Goal: Information Seeking & Learning: Learn about a topic

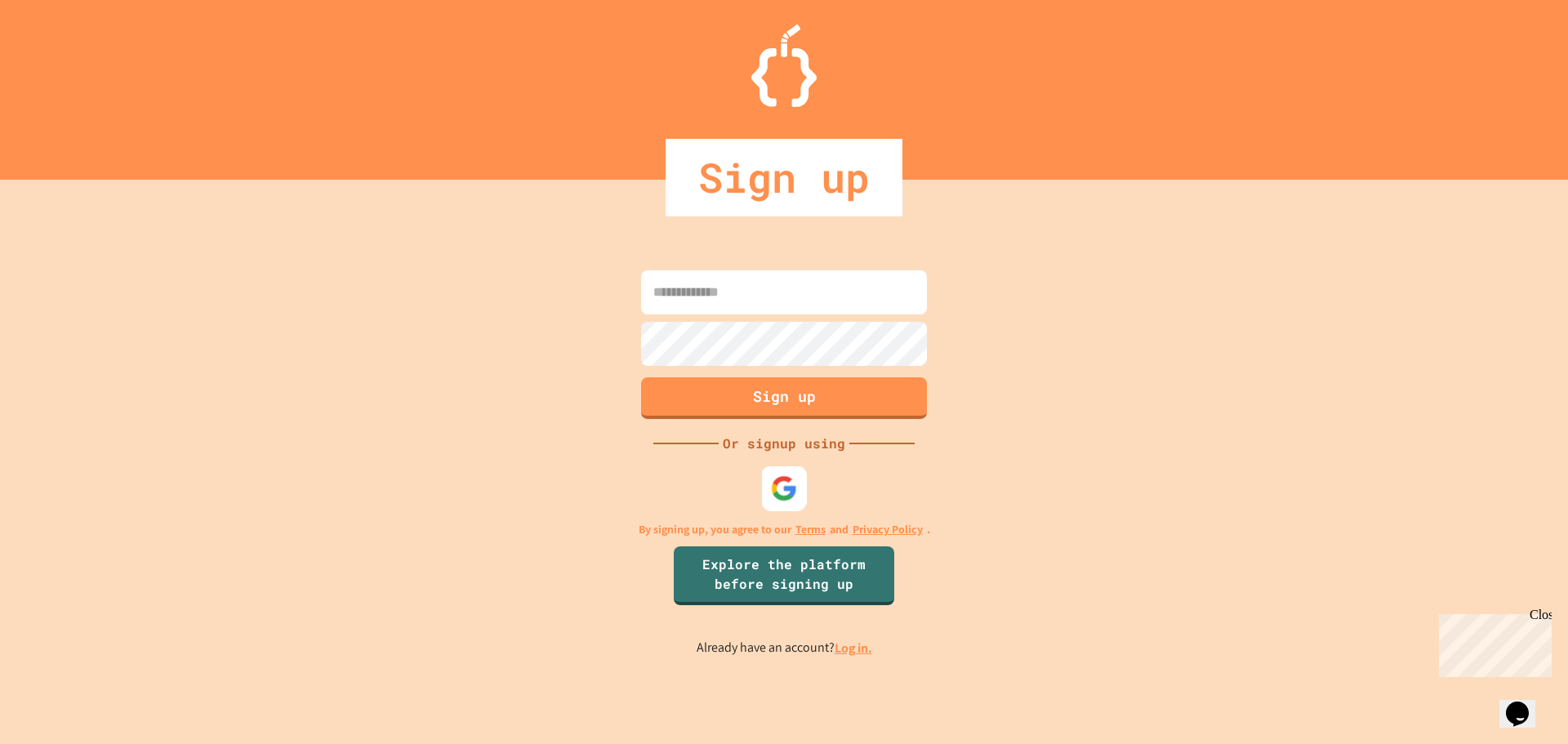
click at [772, 499] on img at bounding box center [785, 488] width 27 height 27
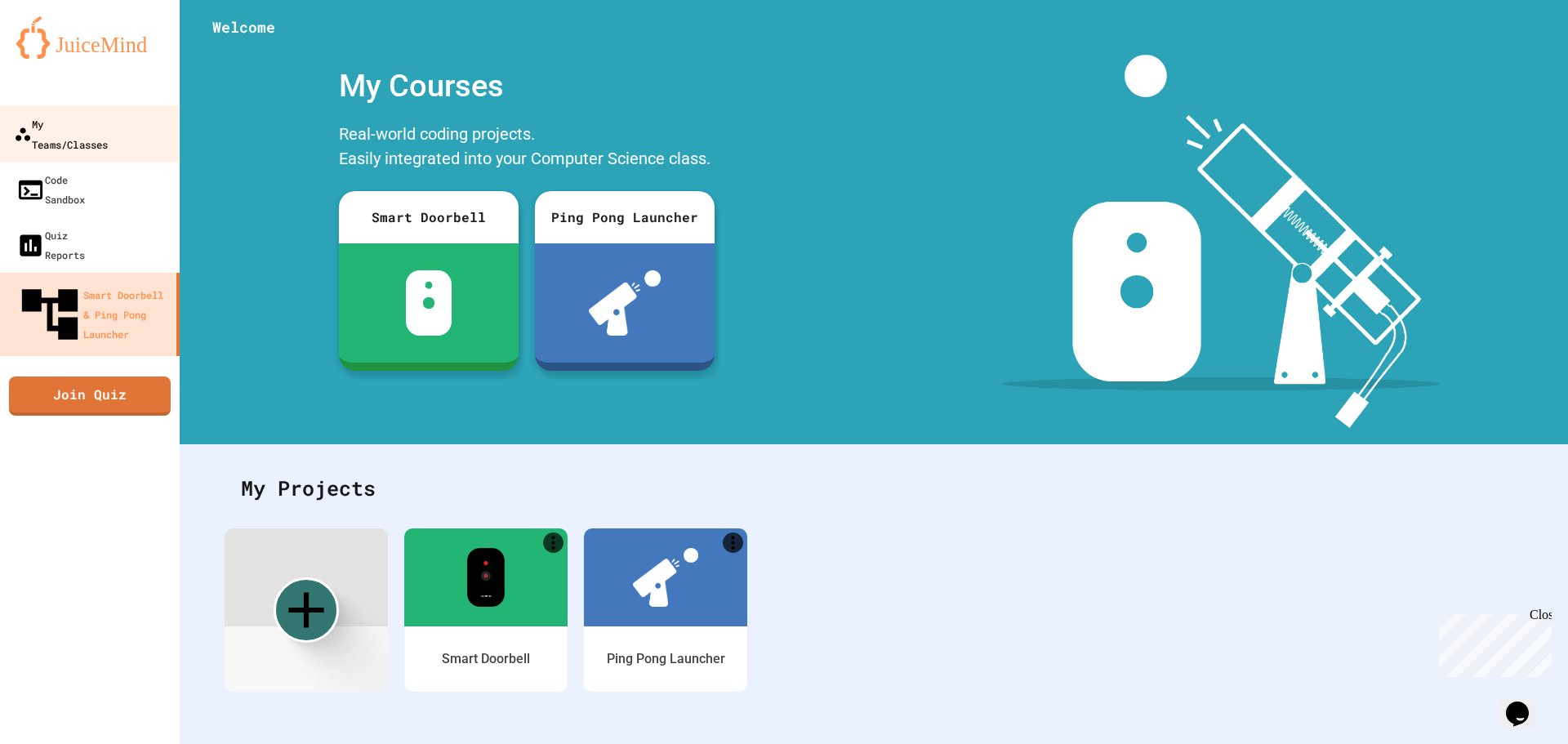
click at [102, 119] on div "My Teams/Classes" at bounding box center [61, 134] width 94 height 40
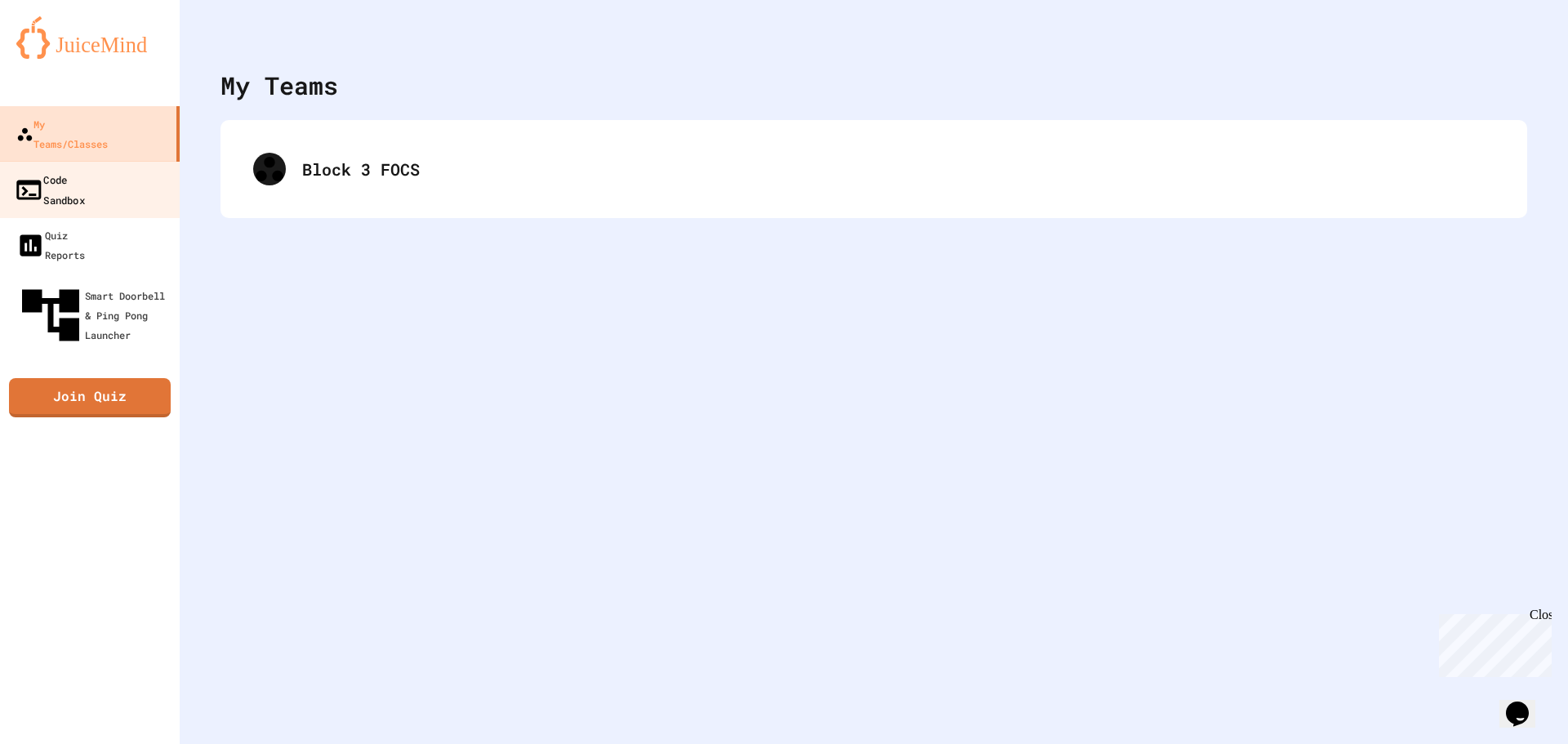
click at [102, 175] on link "Code Sandbox" at bounding box center [90, 190] width 186 height 57
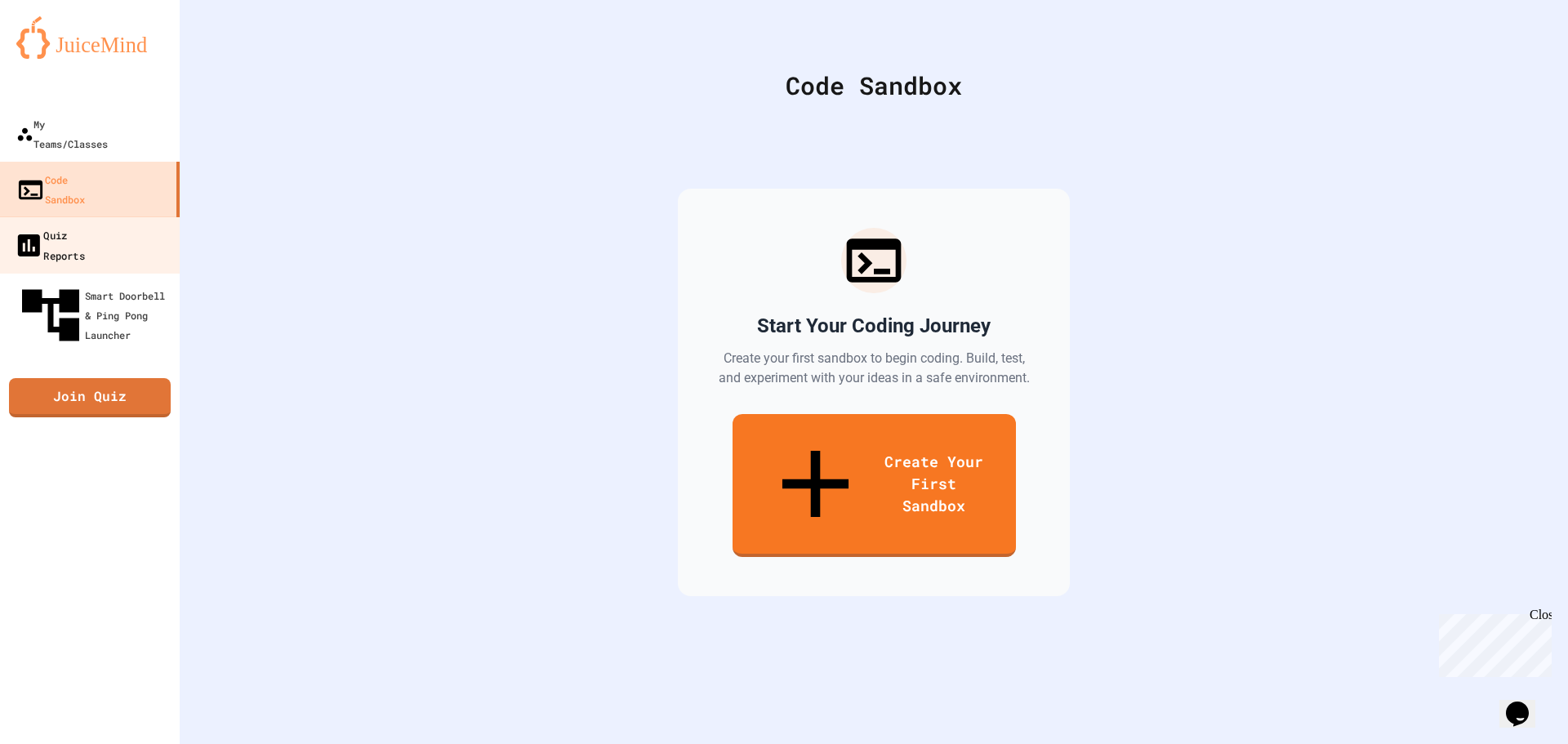
click at [85, 225] on div "Quiz Reports" at bounding box center [50, 245] width 71 height 40
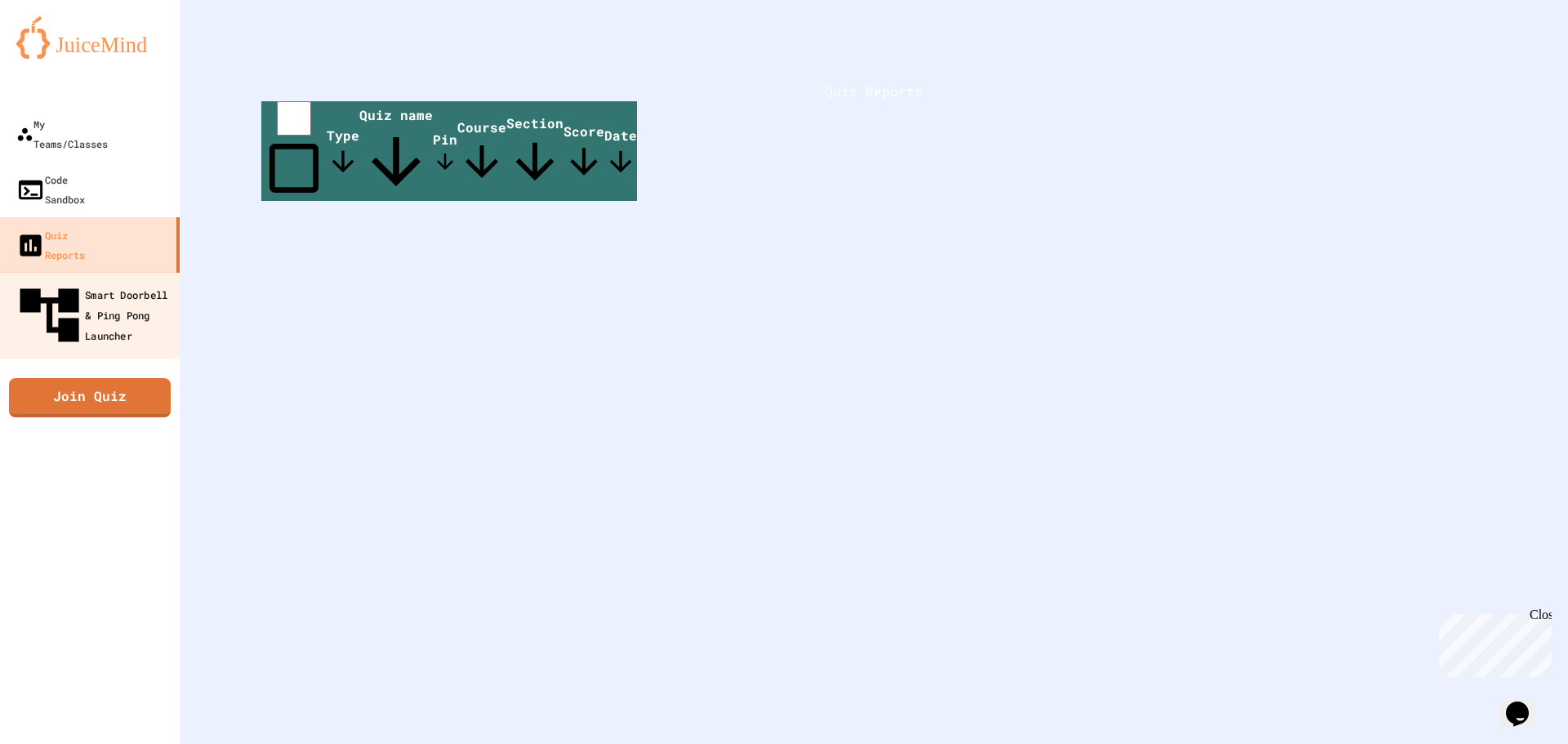
click at [112, 280] on div "Smart Doorbell & Ping Pong Launcher" at bounding box center [95, 316] width 162 height 71
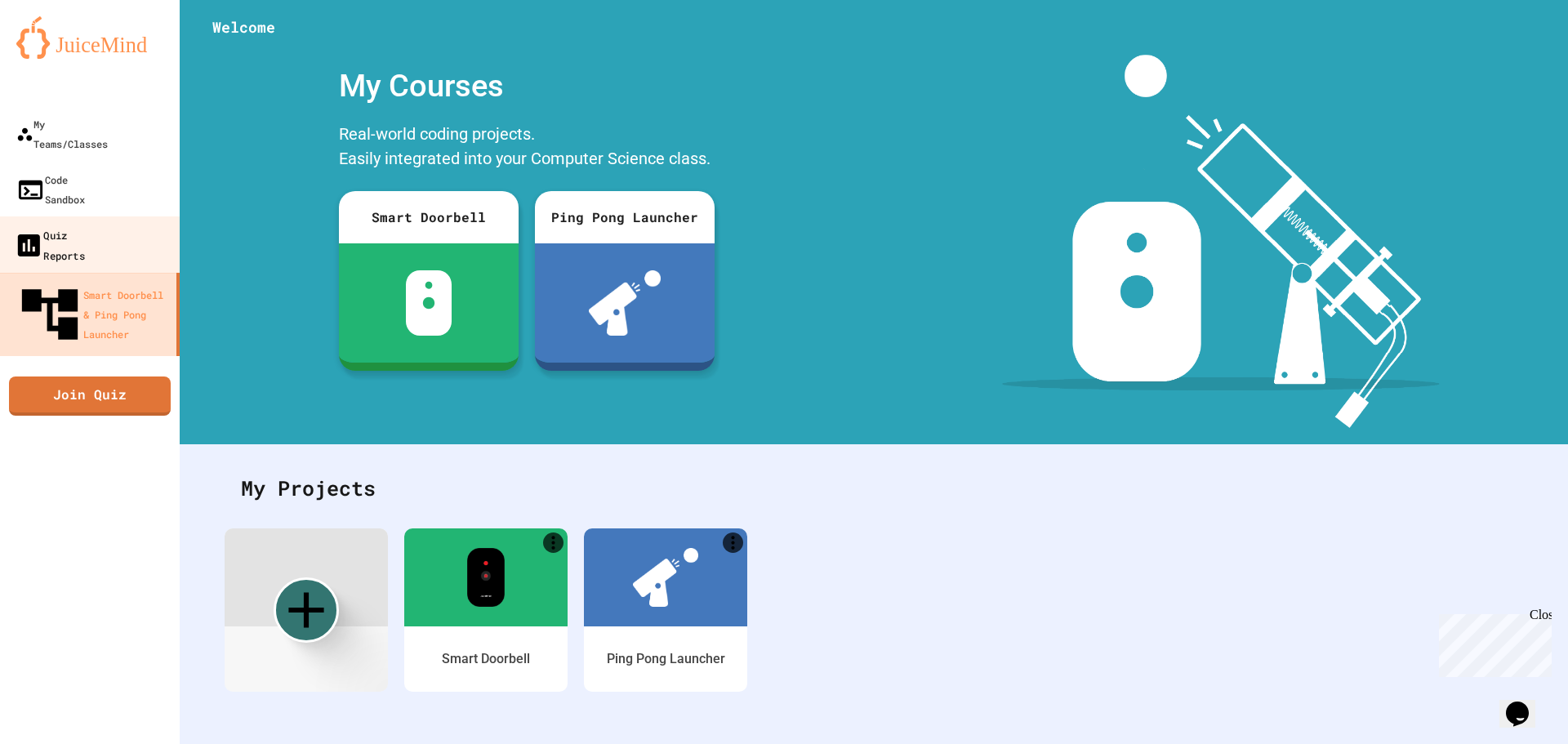
click at [136, 217] on link "Quiz Reports" at bounding box center [90, 245] width 186 height 57
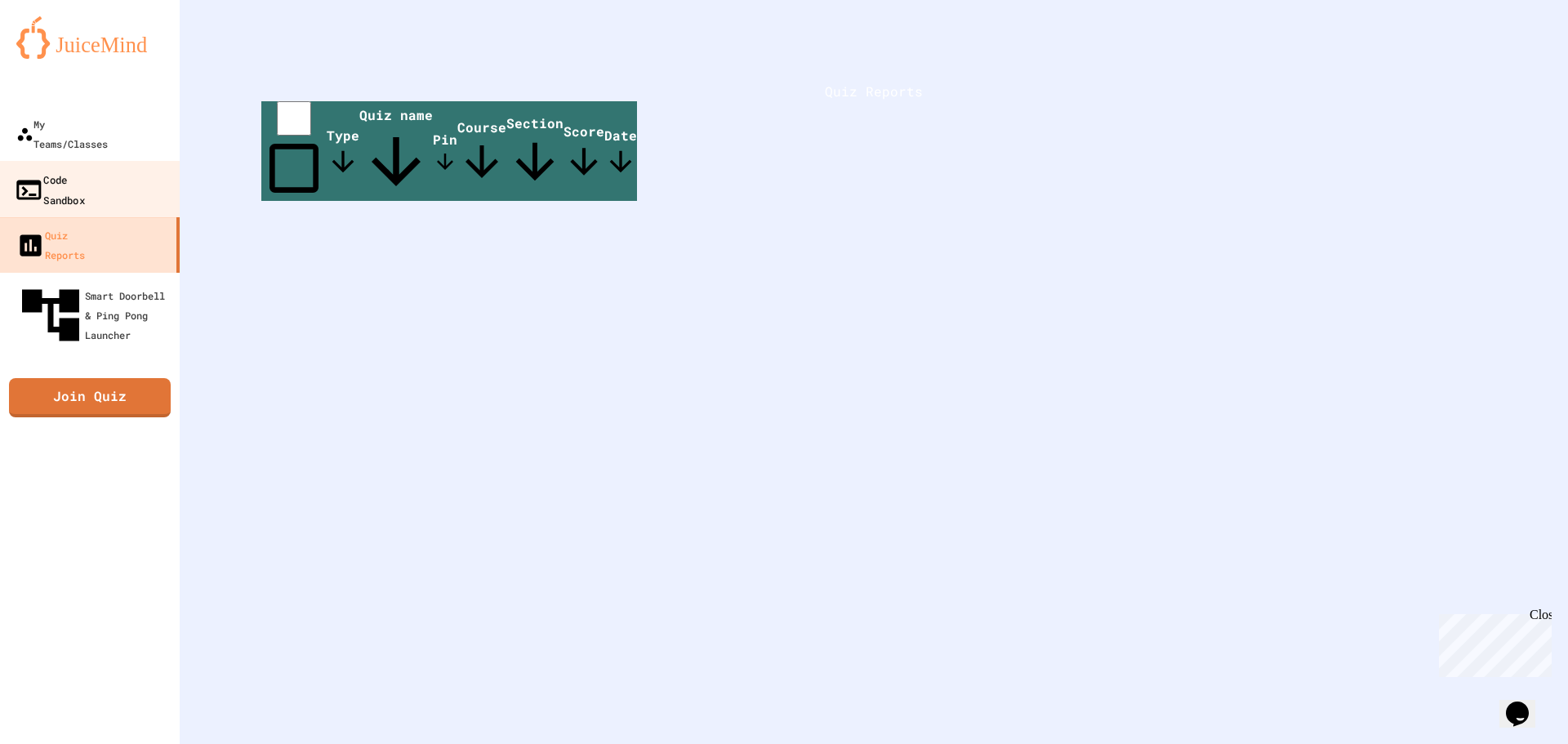
click at [147, 161] on link "Code Sandbox" at bounding box center [90, 190] width 186 height 57
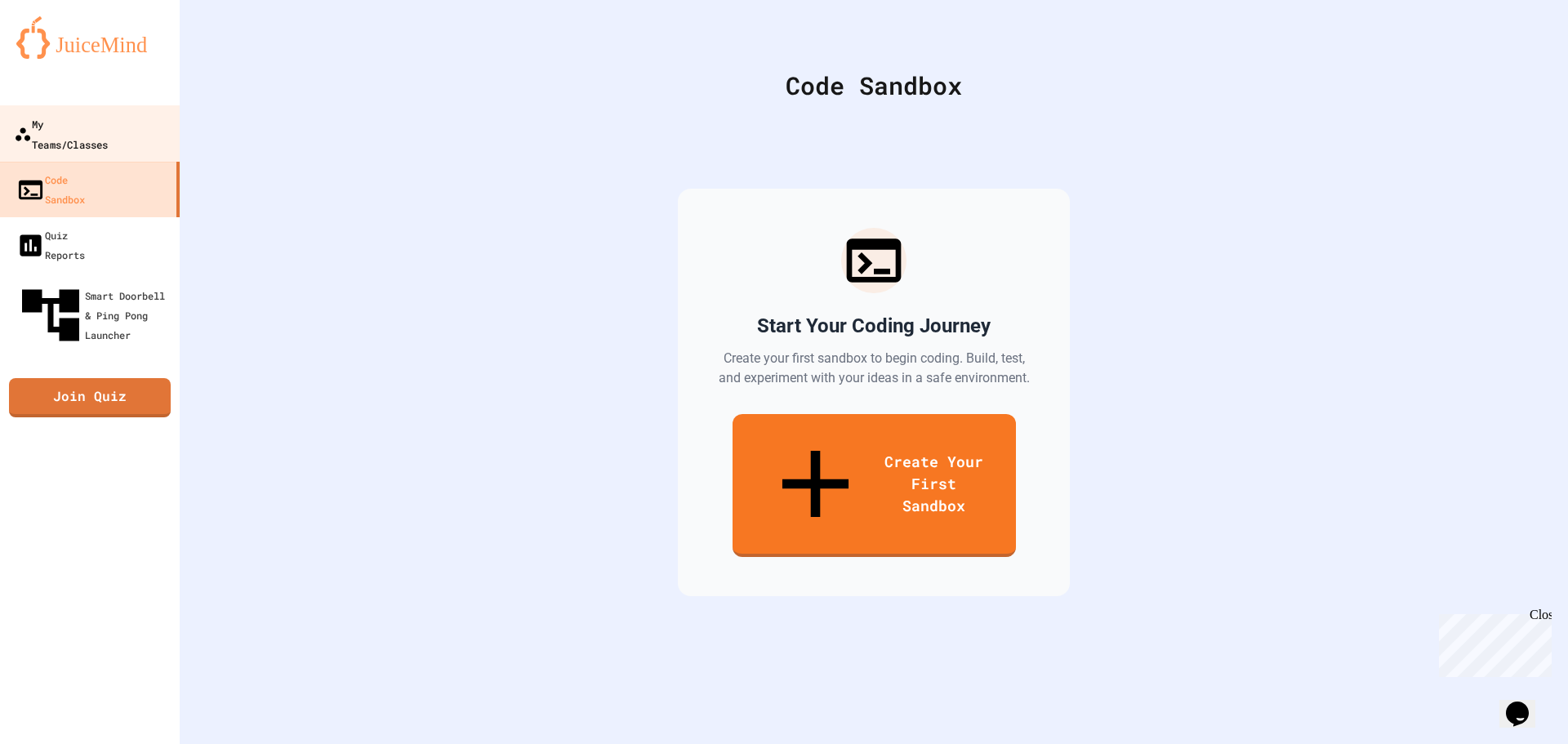
click at [151, 133] on link "My Teams/Classes" at bounding box center [90, 134] width 186 height 57
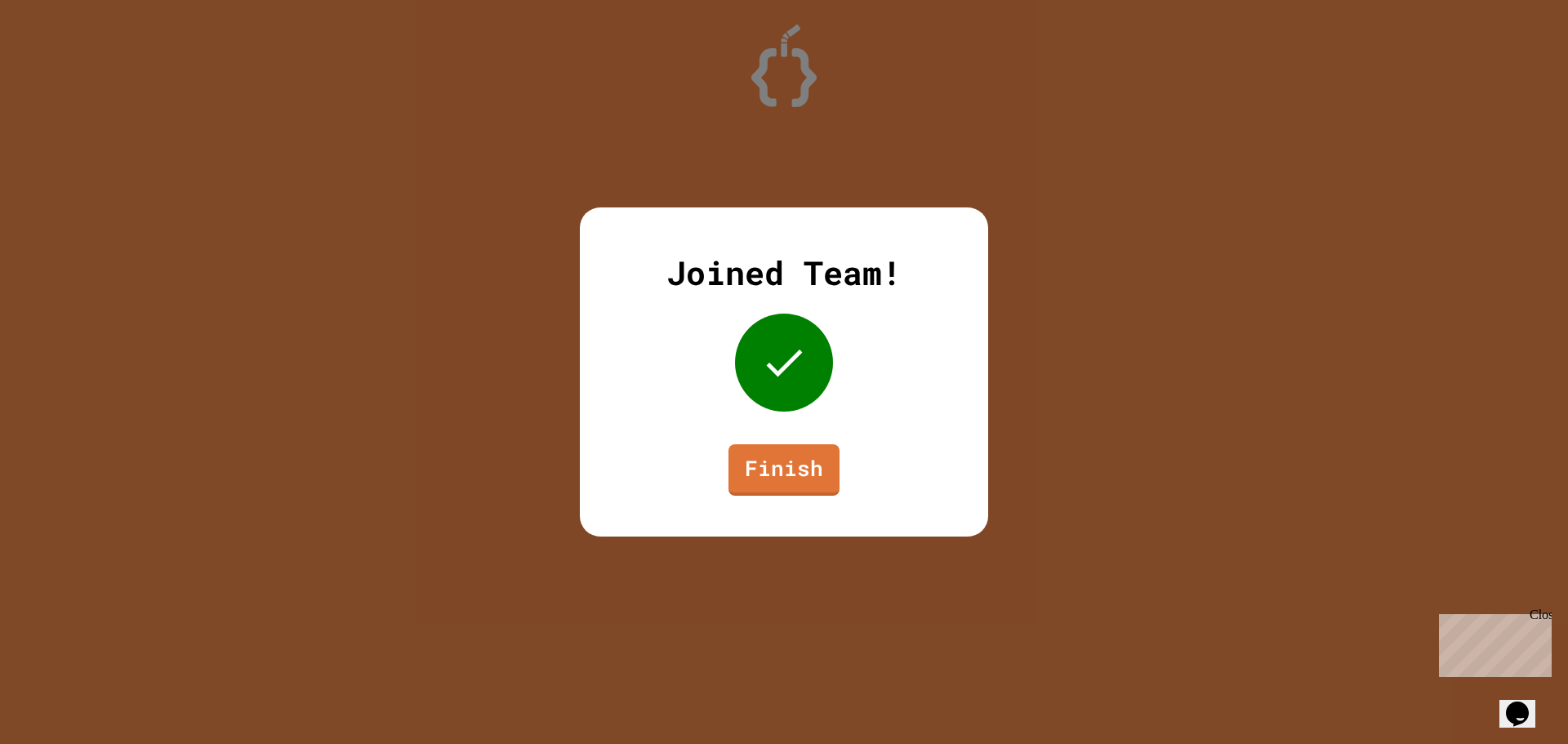
click at [781, 378] on icon at bounding box center [784, 363] width 49 height 49
click at [779, 466] on link "Finish" at bounding box center [784, 469] width 112 height 54
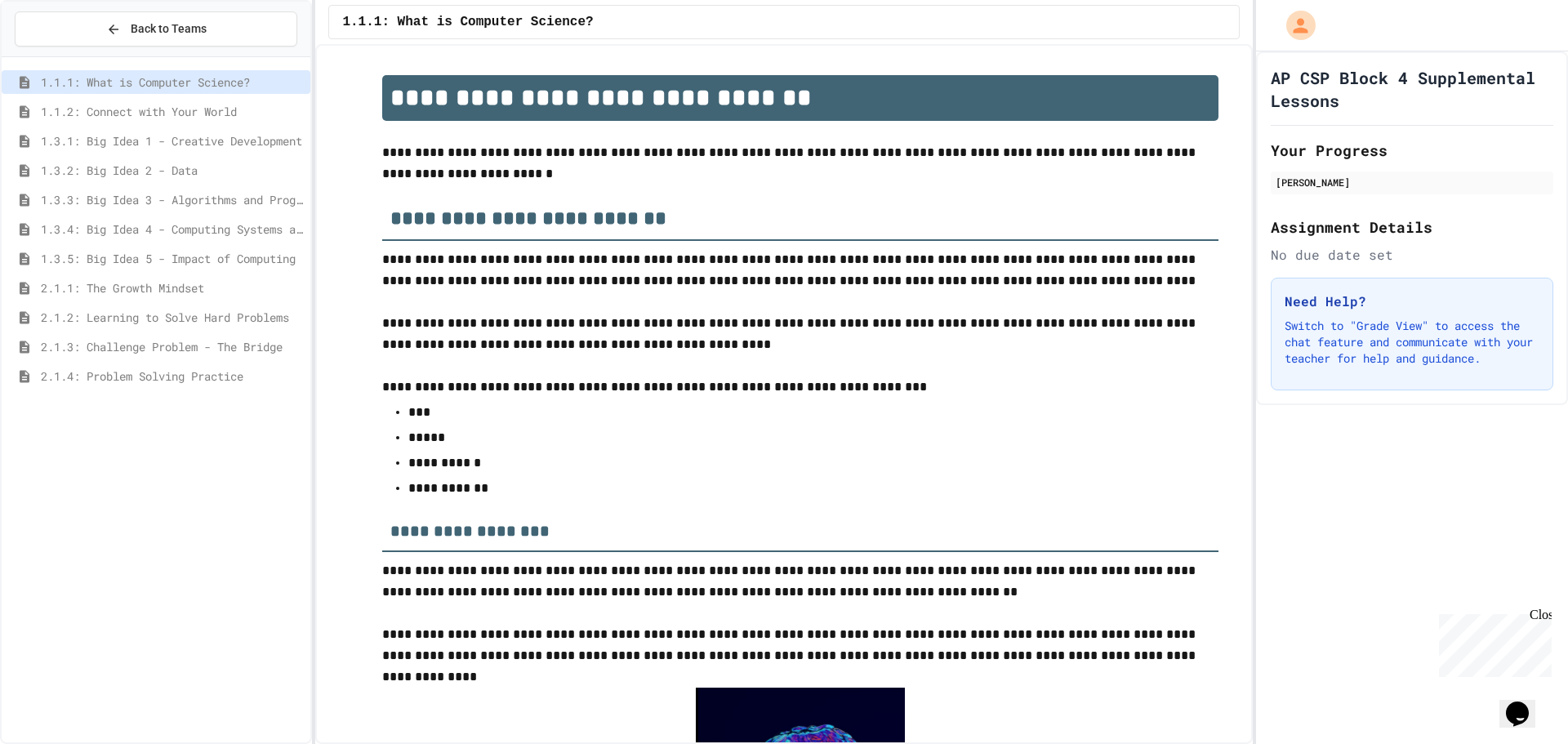
click at [259, 175] on span "1.3.2: Big Idea 2 - Data" at bounding box center [172, 170] width 263 height 17
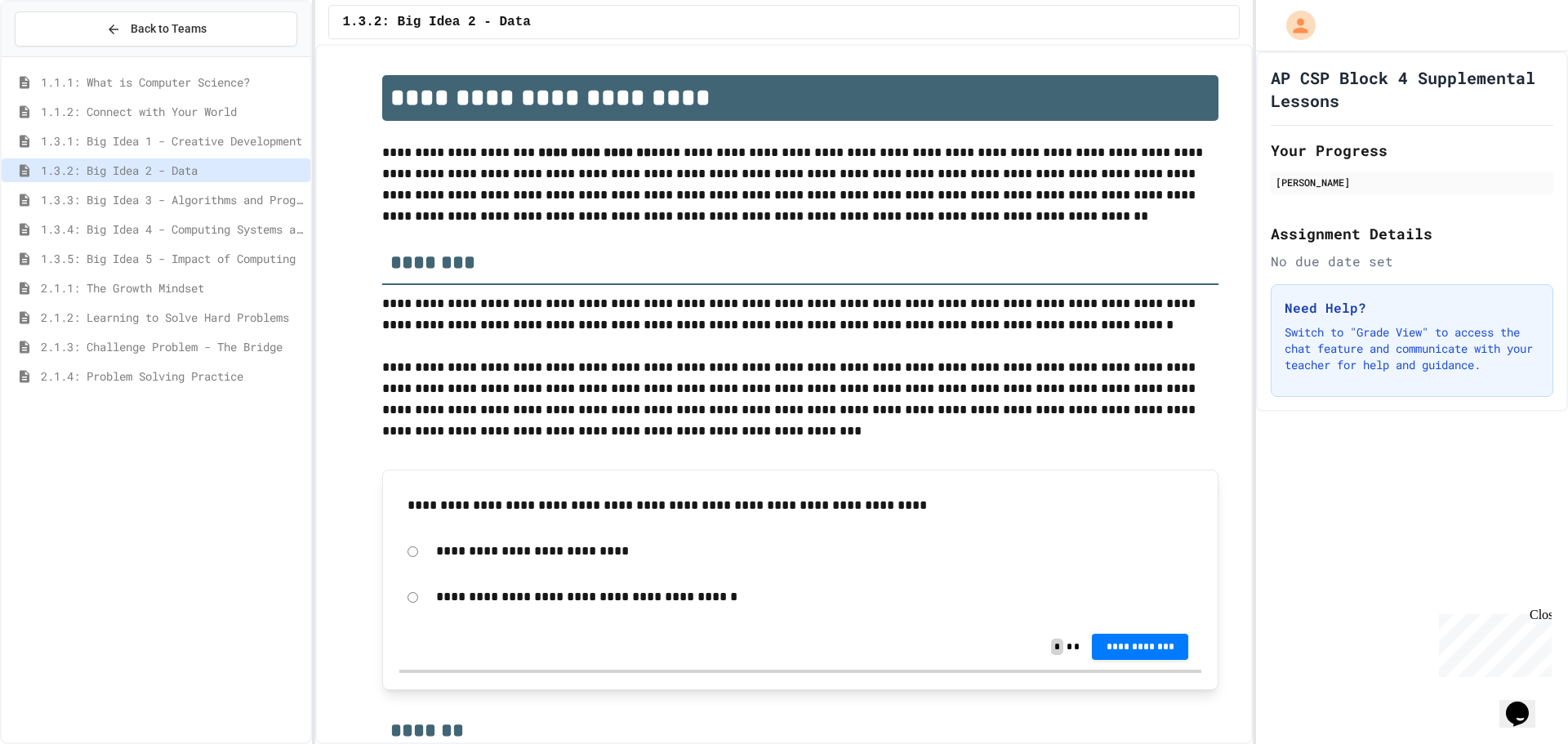
click at [227, 144] on span "1.3.1: Big Idea 1 - Creative Development" at bounding box center [172, 141] width 263 height 17
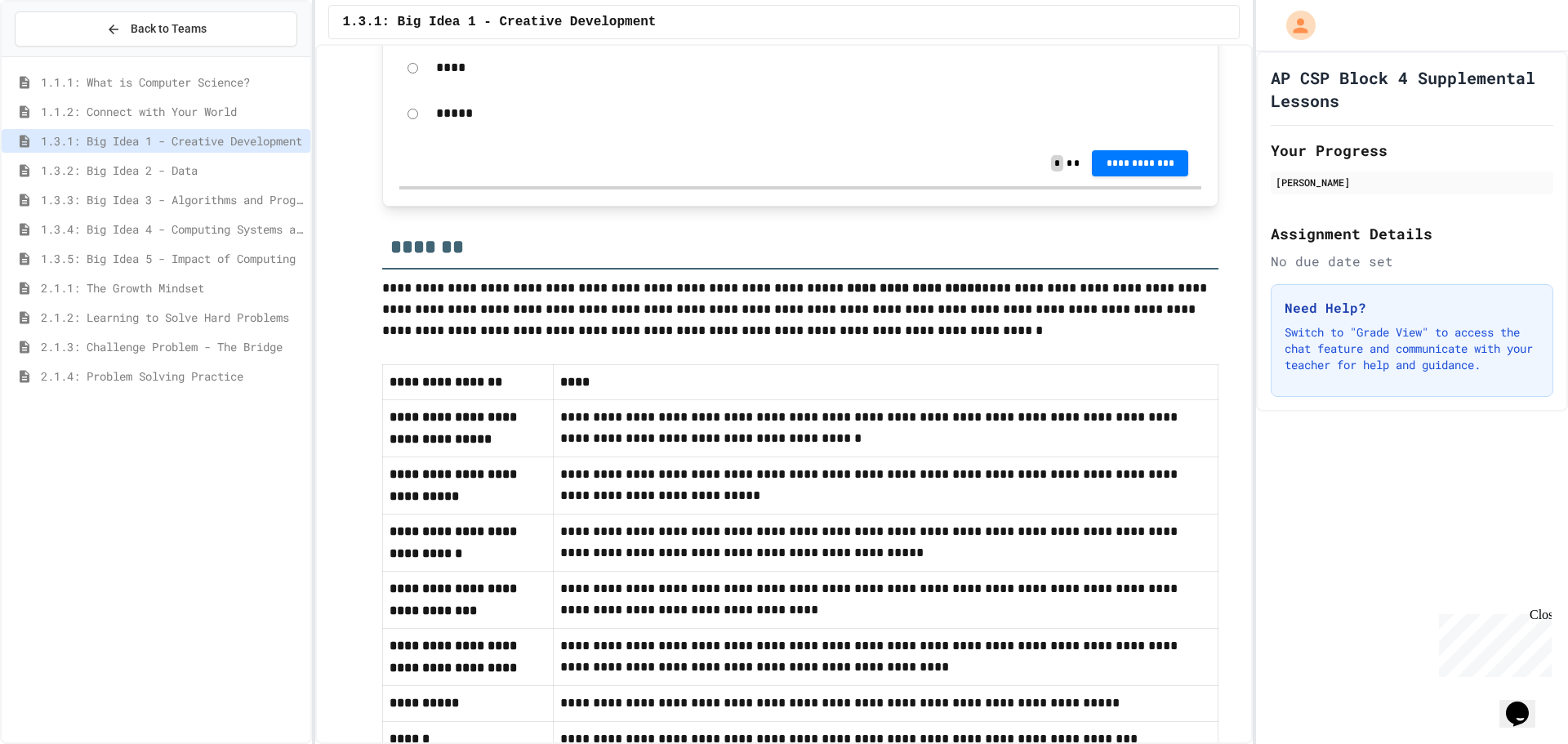
scroll to position [610, 0]
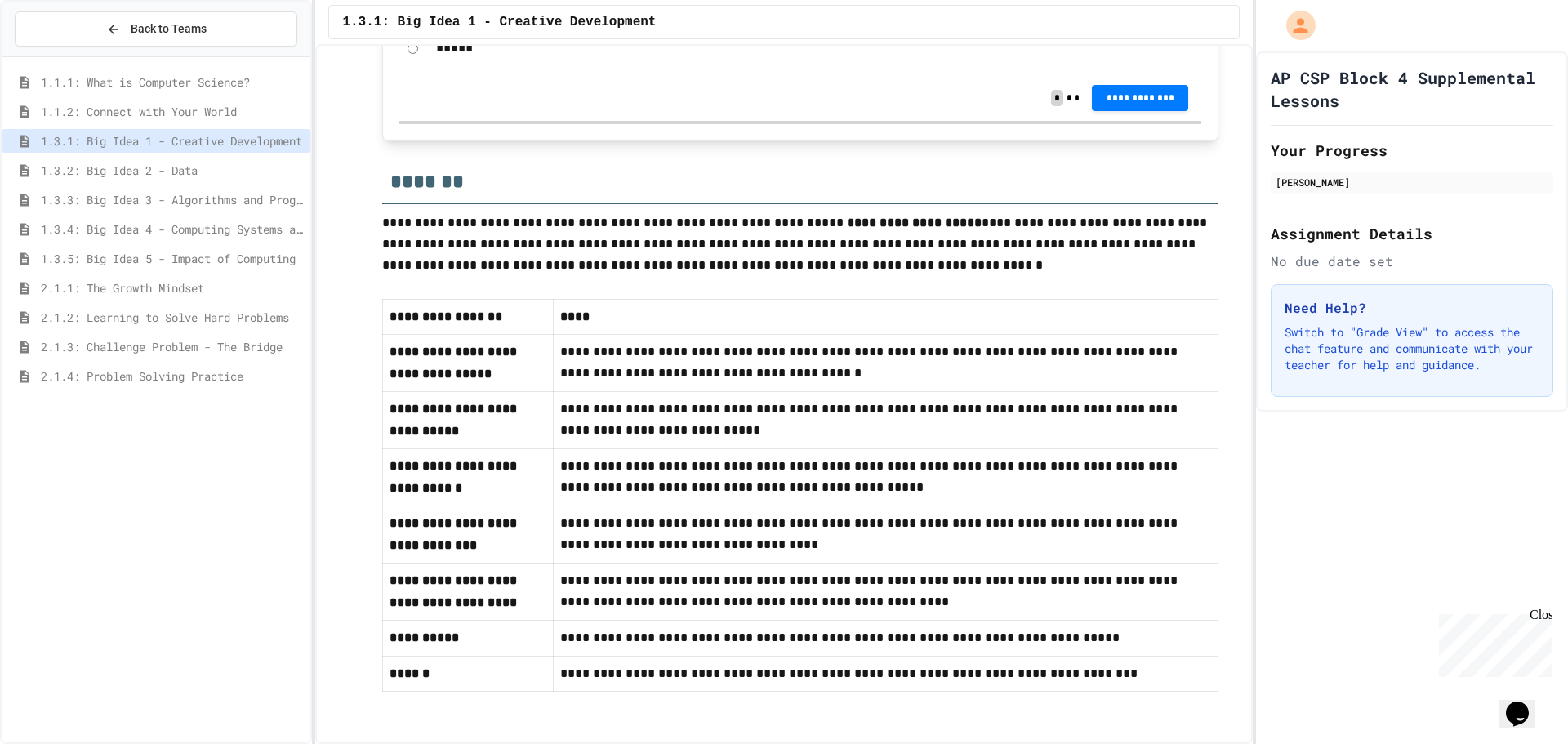
click at [250, 179] on div "1.3.2: Big Idea 2 - Data" at bounding box center [156, 170] width 309 height 24
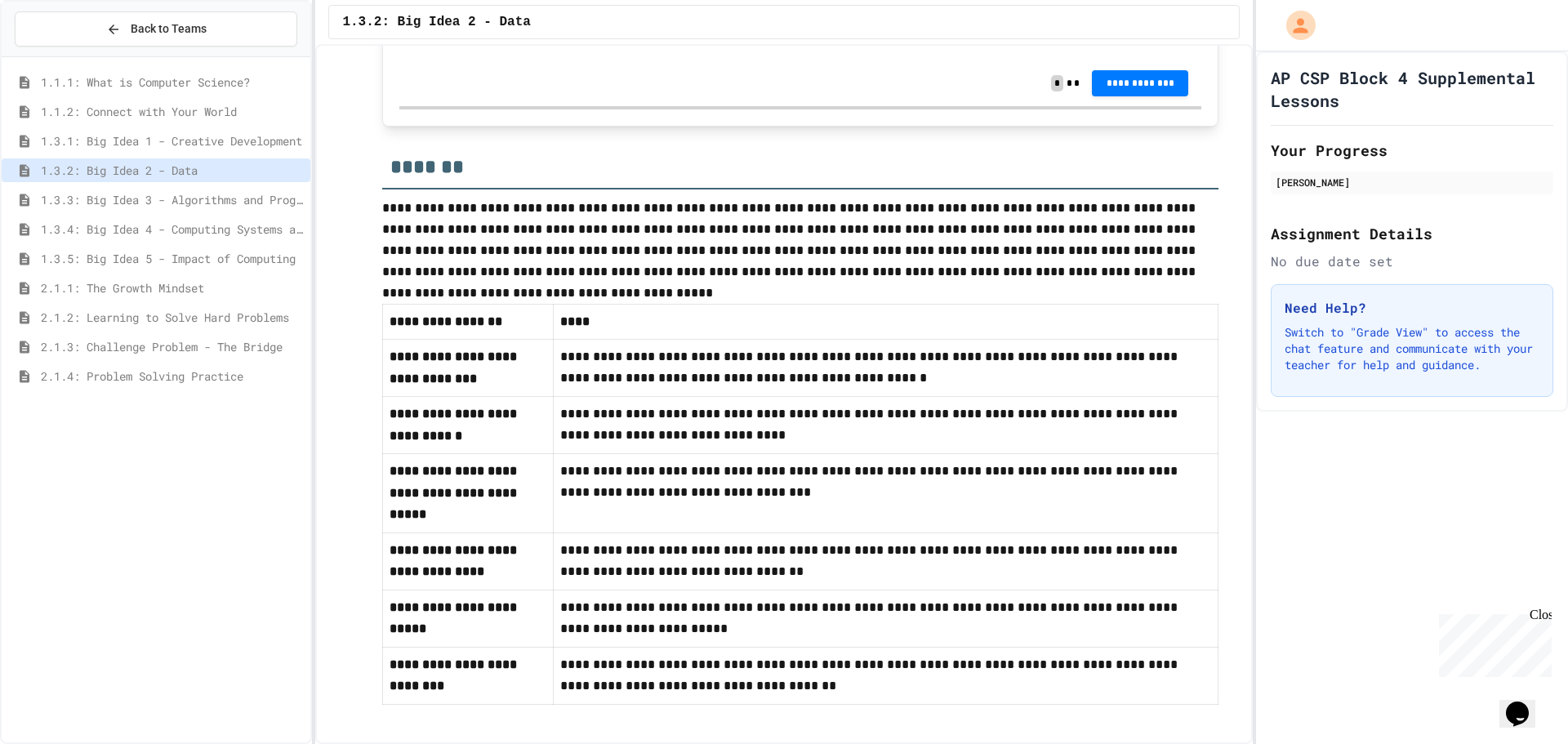
scroll to position [591, 0]
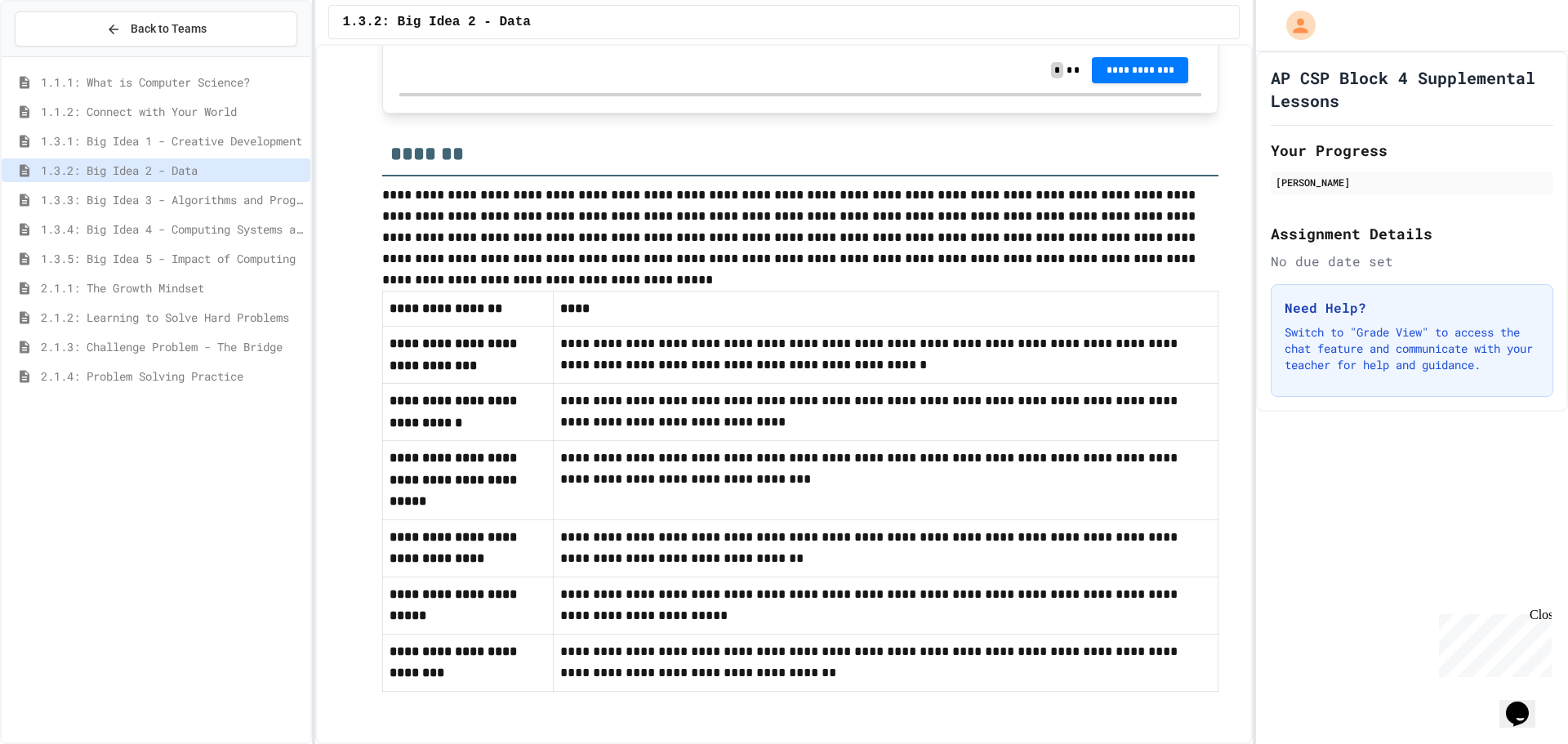
click at [222, 198] on span "1.3.3: Big Idea 3 - Algorithms and Programming" at bounding box center [172, 200] width 263 height 17
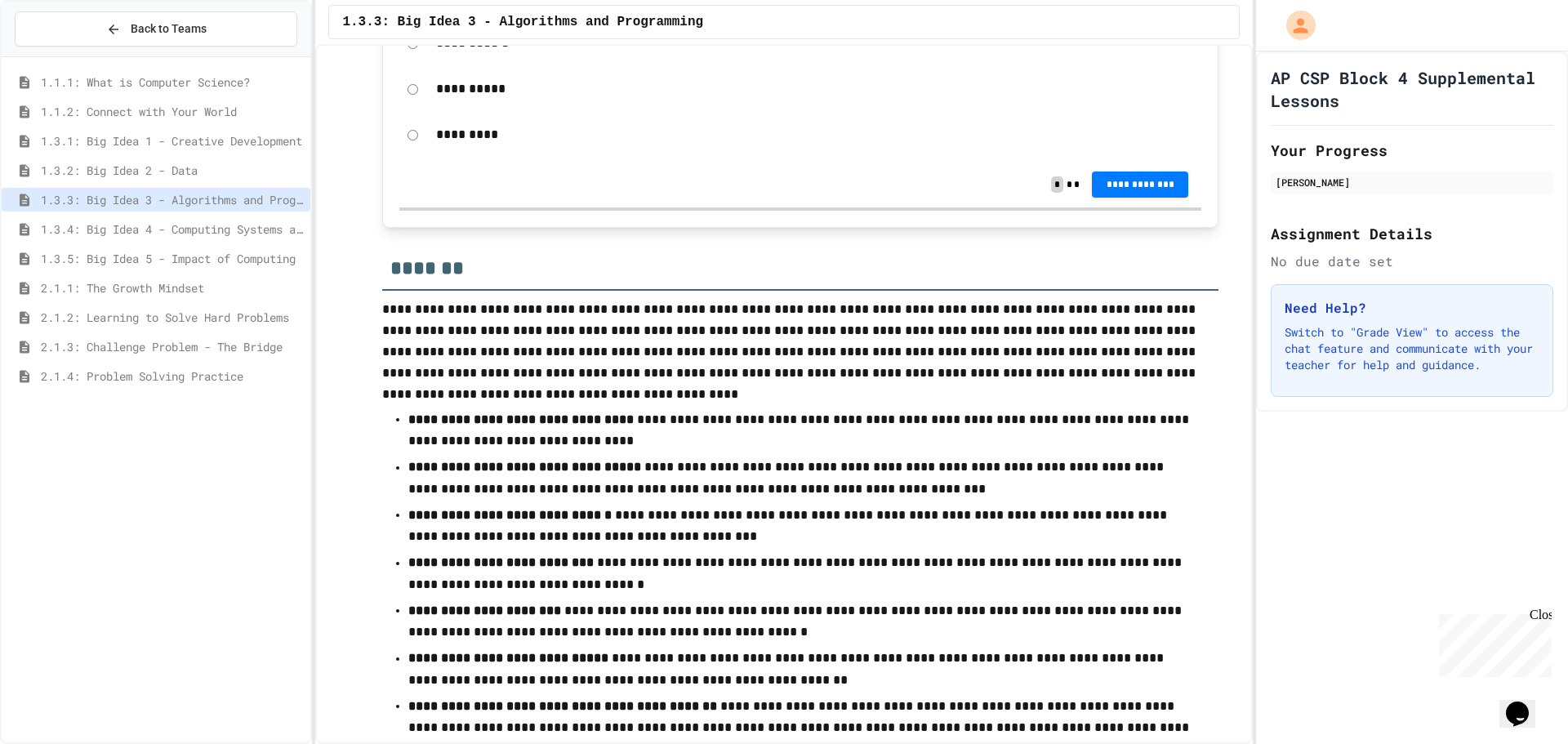
scroll to position [715, 0]
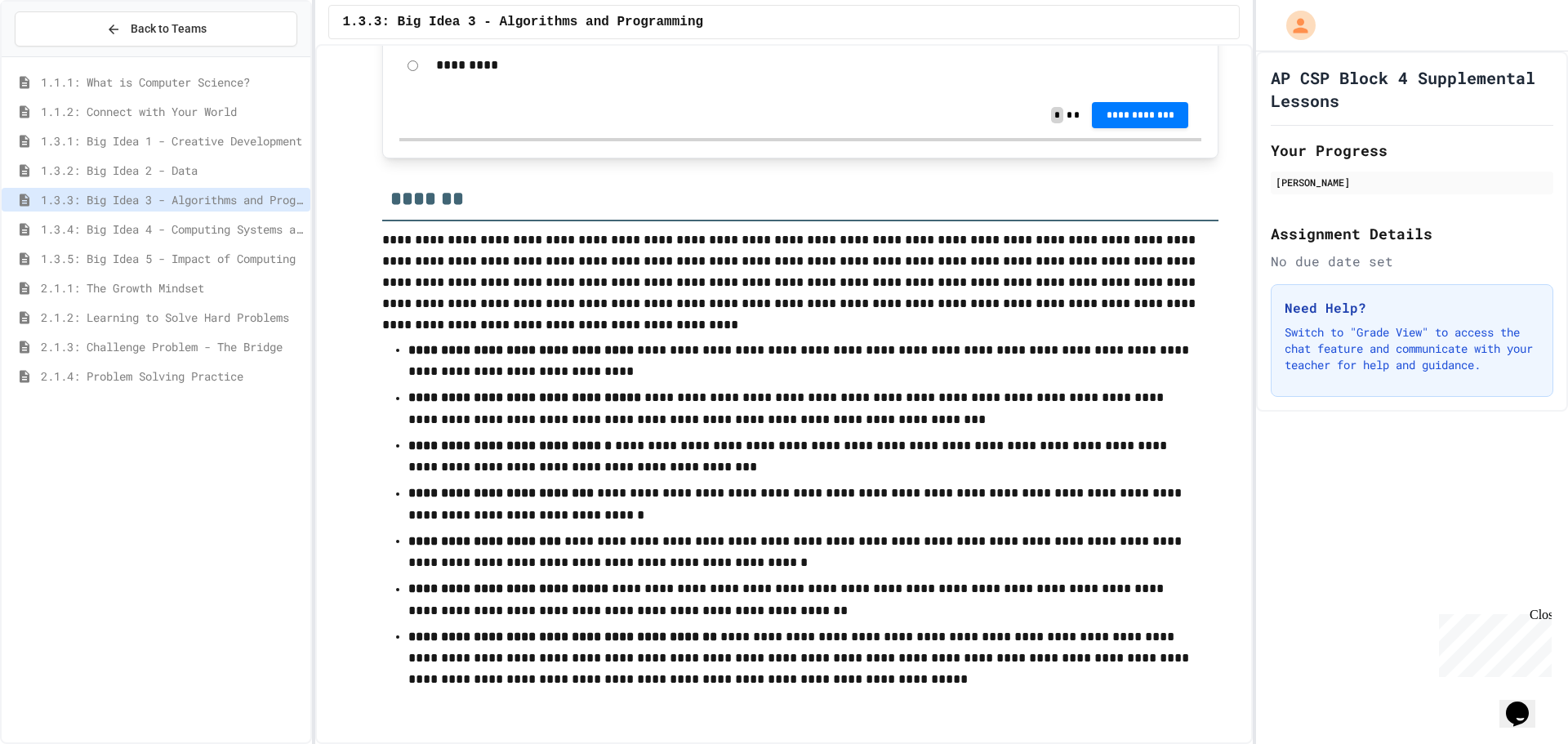
click at [272, 226] on span "1.3.4: Big Idea 4 - Computing Systems and Networks" at bounding box center [172, 229] width 263 height 17
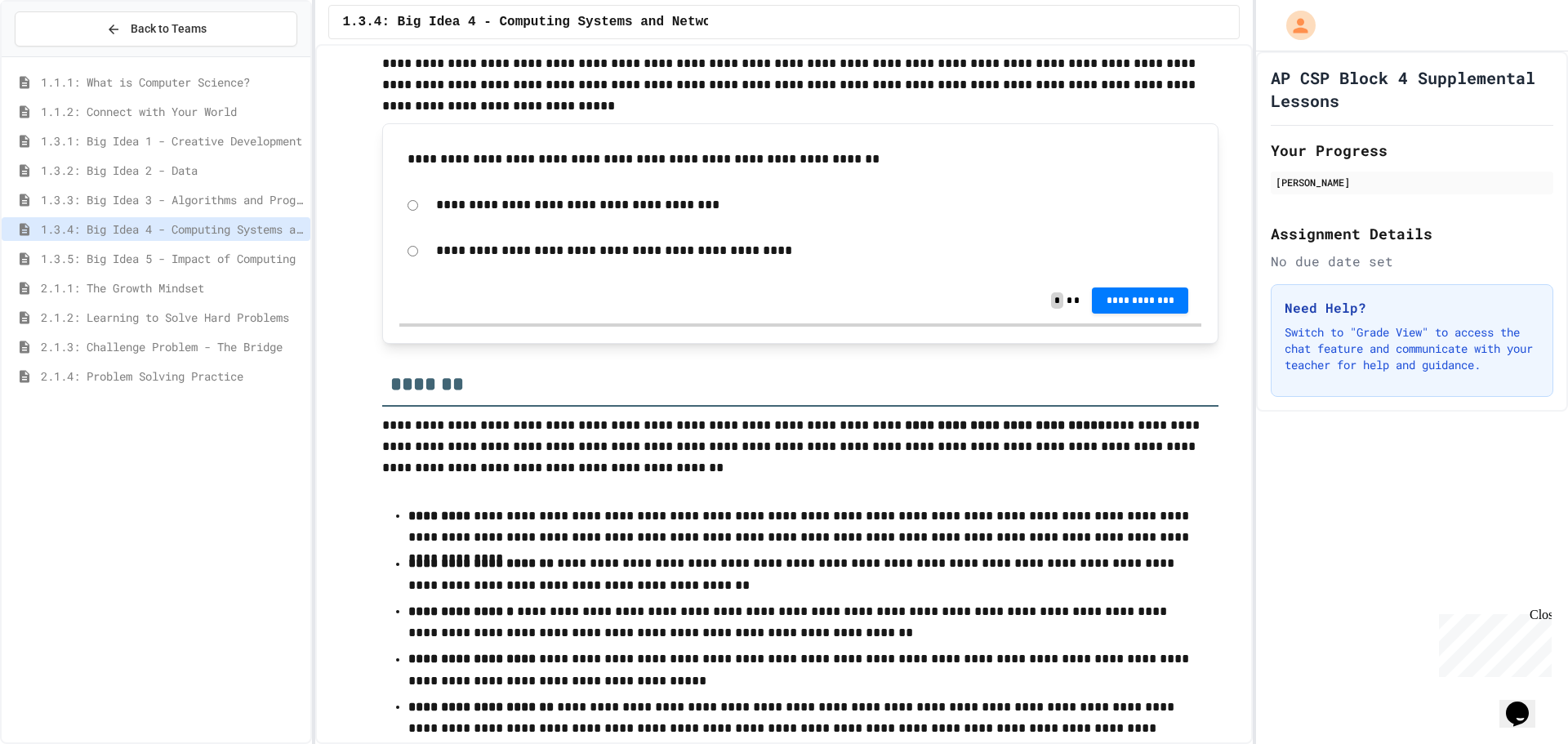
scroll to position [470, 0]
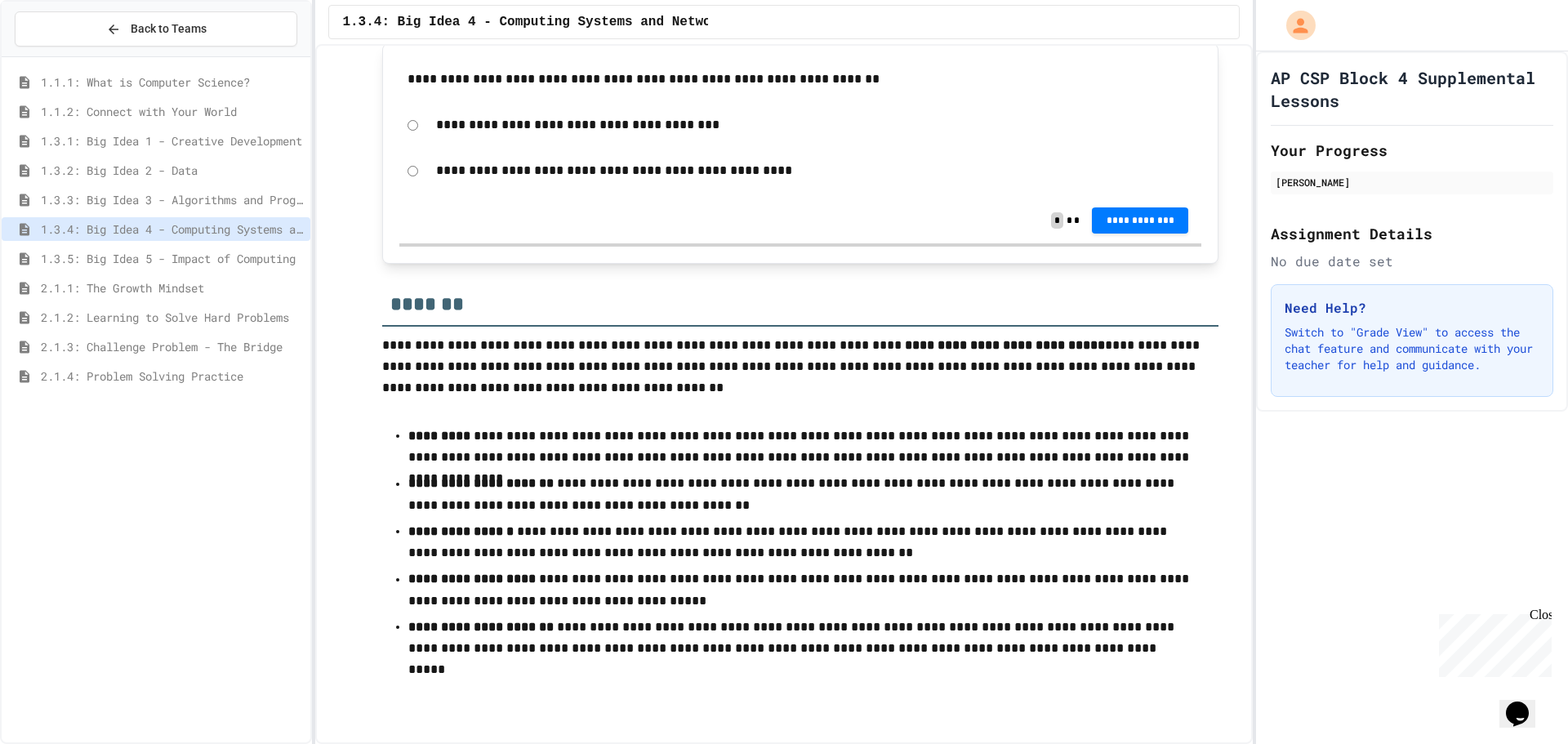
click at [127, 254] on span "1.3.5: Big Idea 5 - Impact of Computing" at bounding box center [172, 259] width 263 height 17
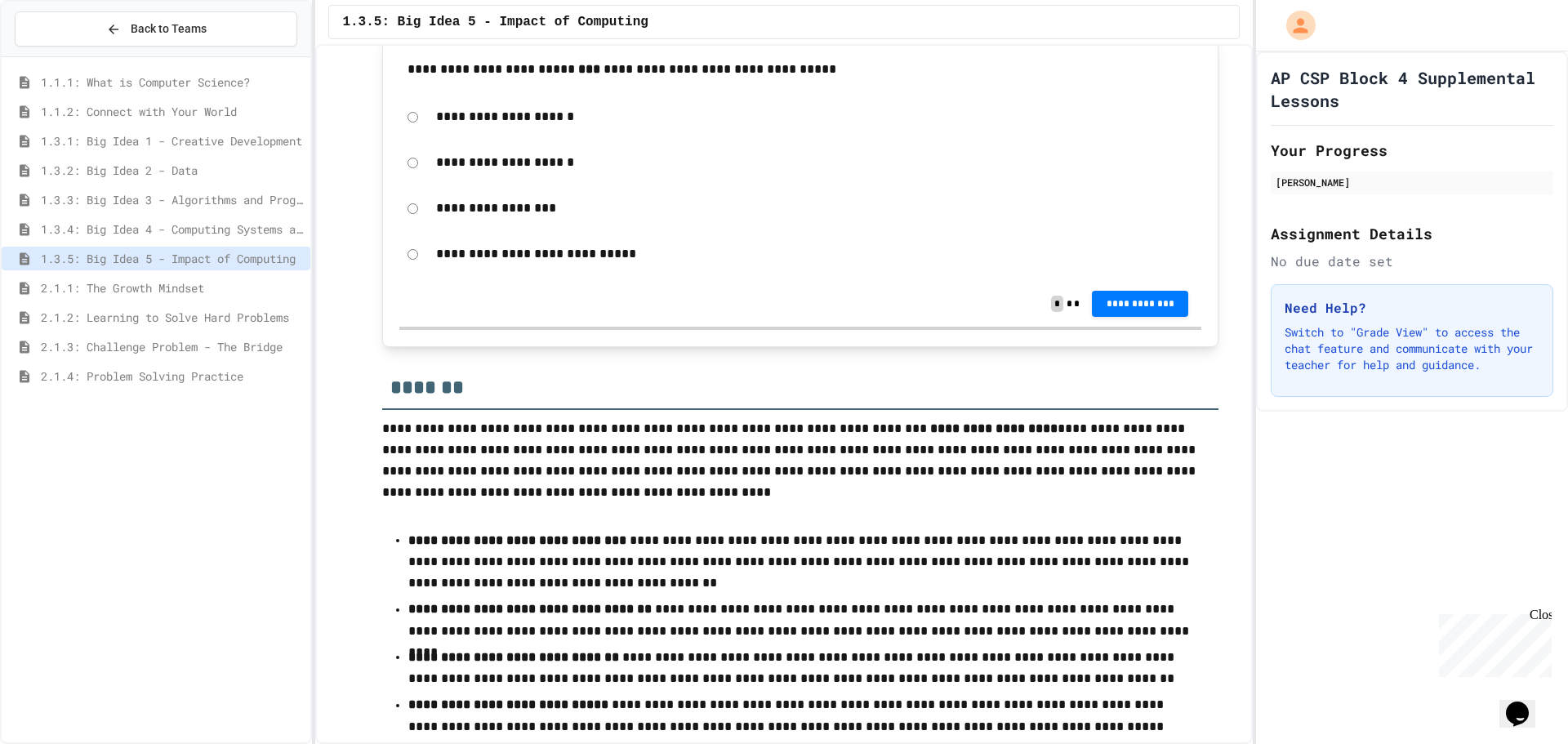
scroll to position [642, 0]
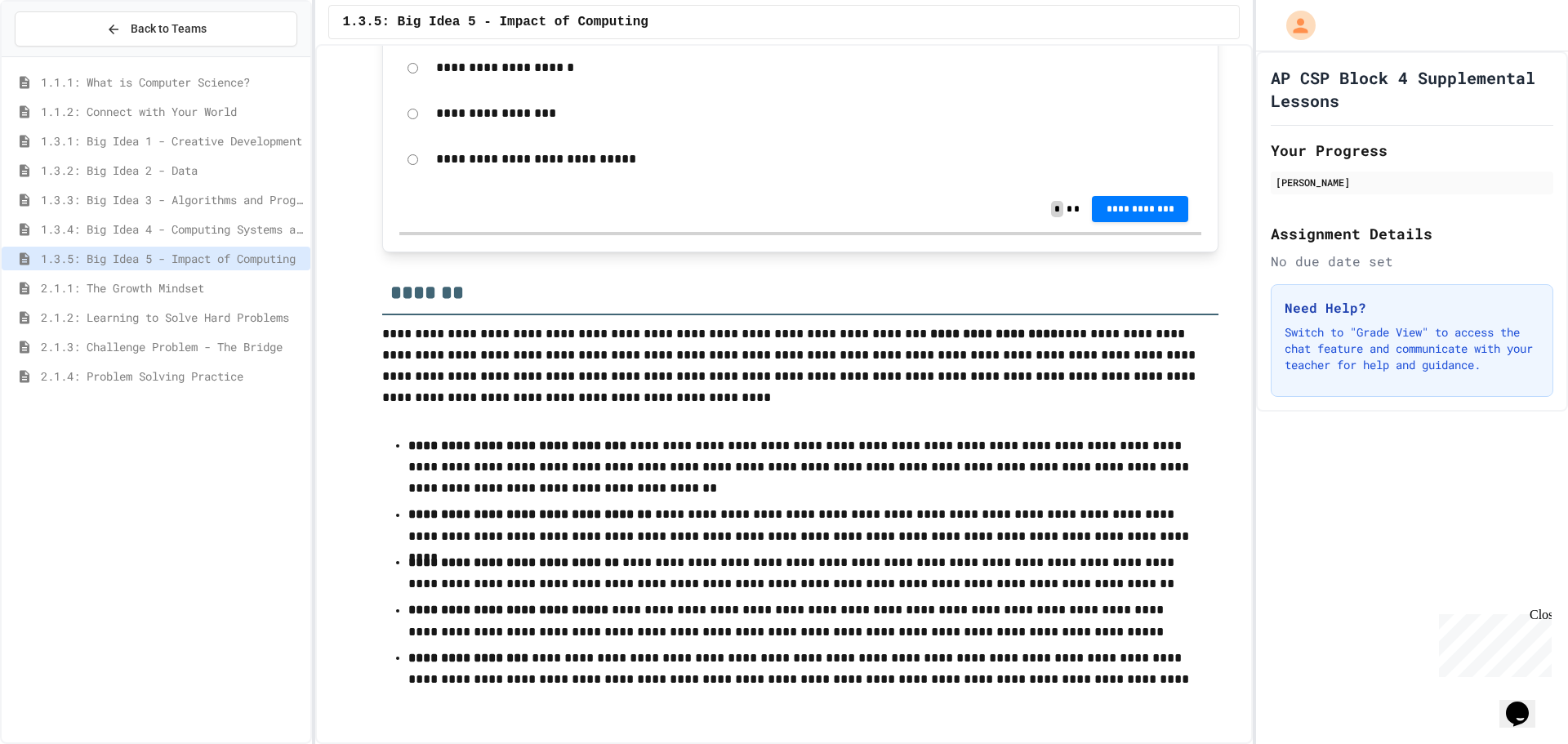
click at [199, 228] on span "1.3.4: Big Idea 4 - Computing Systems and Networks" at bounding box center [172, 229] width 263 height 17
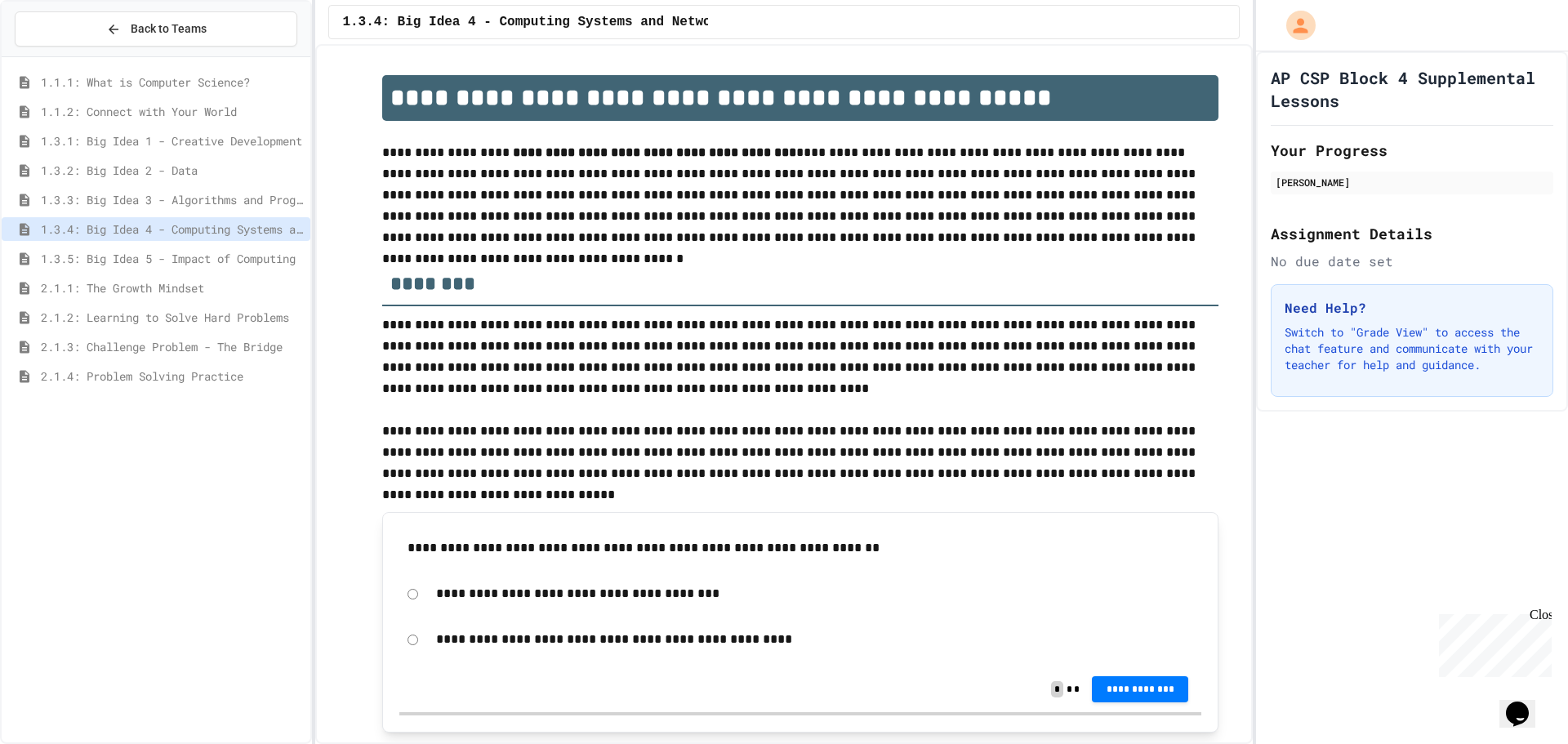
click at [183, 308] on div "2.1.2: Learning to Solve Hard Problems" at bounding box center [156, 317] width 309 height 24
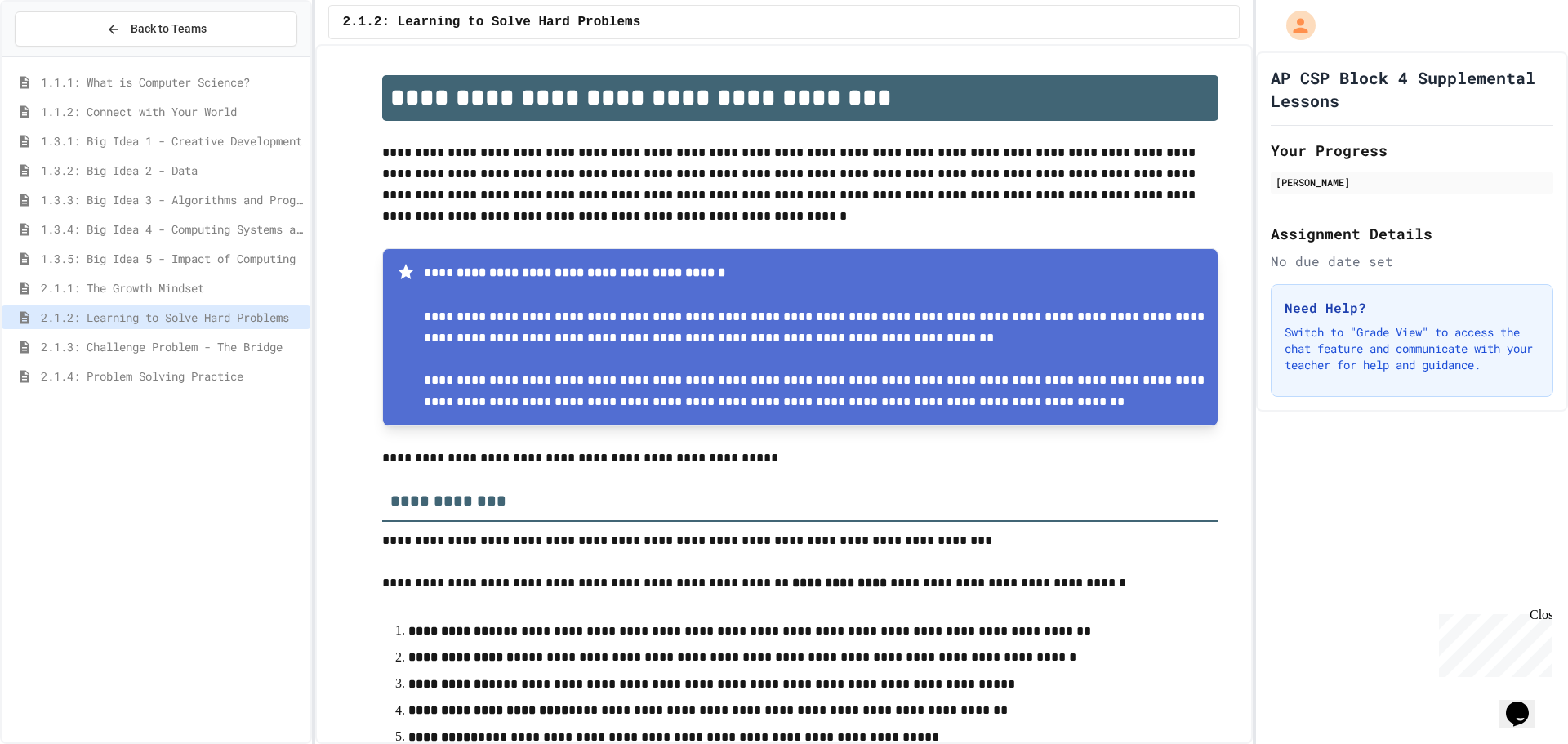
click at [128, 350] on span "2.1.3: Challenge Problem - The Bridge" at bounding box center [172, 347] width 263 height 17
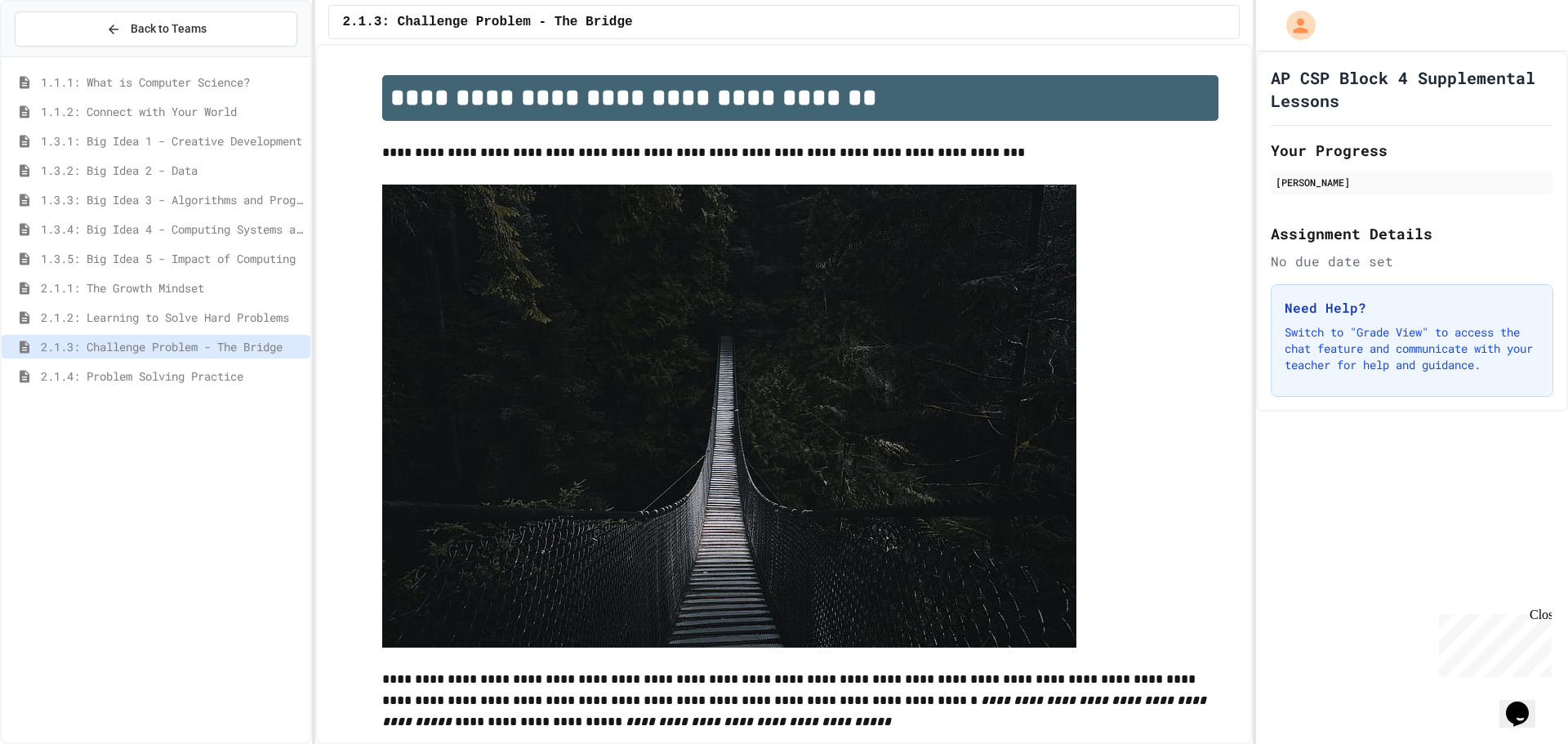
click at [55, 376] on span "2.1.4: Problem Solving Practice" at bounding box center [172, 376] width 263 height 17
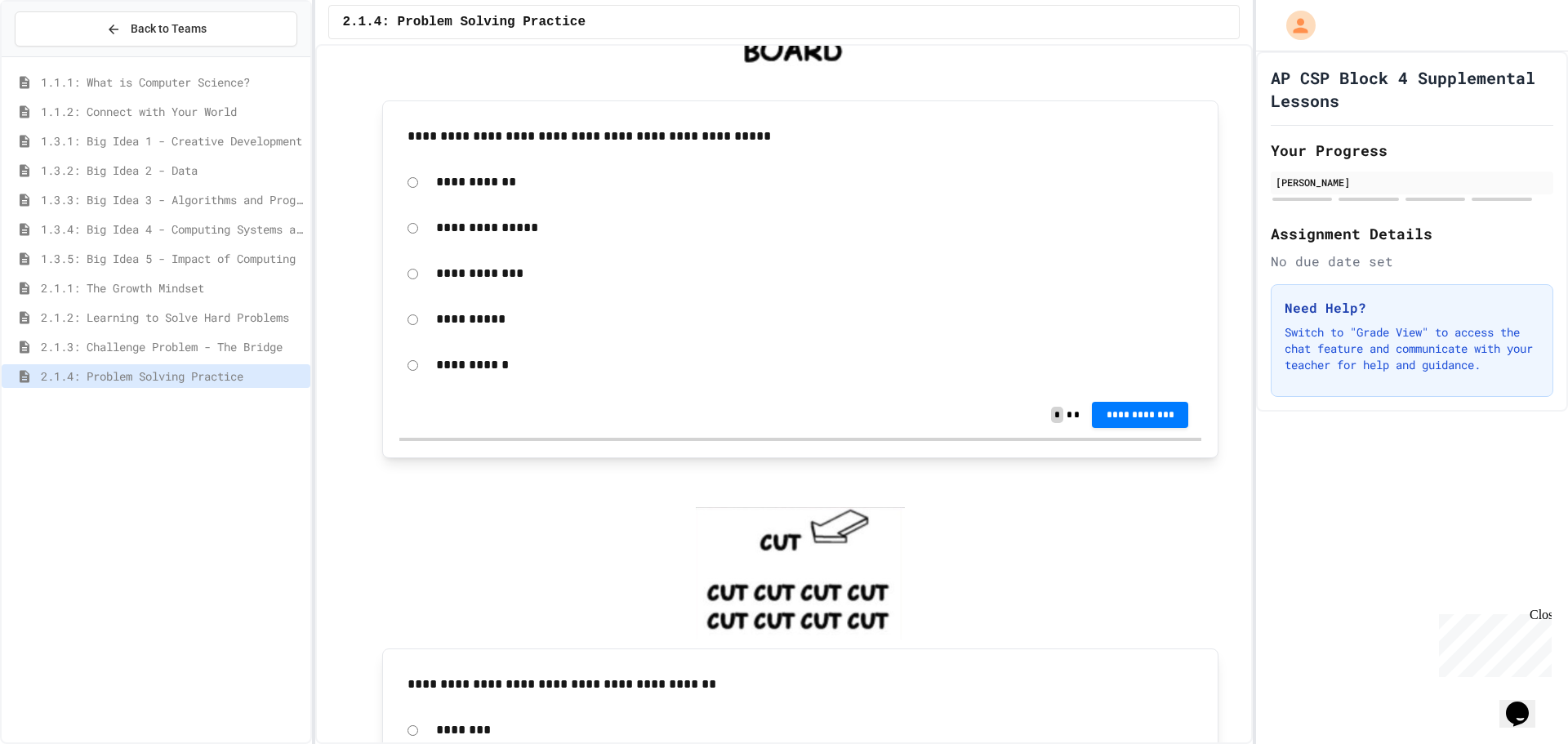
scroll to position [490, 0]
